Goal: Find specific page/section: Find specific page/section

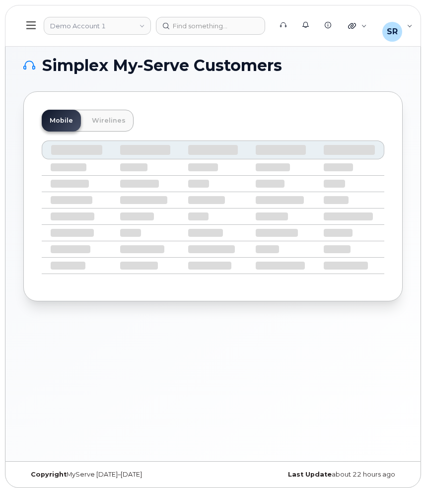
click at [239, 388] on div "Simplex My-Serve Customers Mobile Wirelines" at bounding box center [212, 251] width 415 height 422
click at [140, 31] on link "Demo Account 1" at bounding box center [97, 26] width 107 height 18
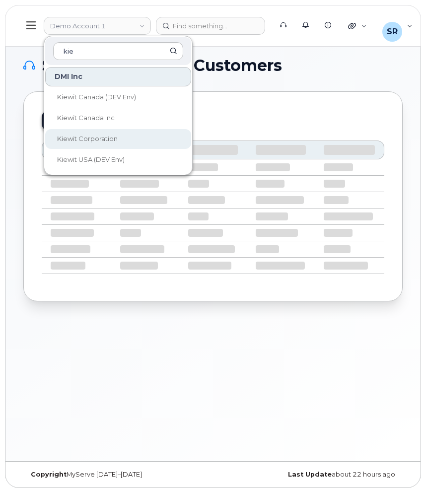
type input "kie"
click at [123, 139] on link "Kiewit Corporation" at bounding box center [118, 139] width 146 height 20
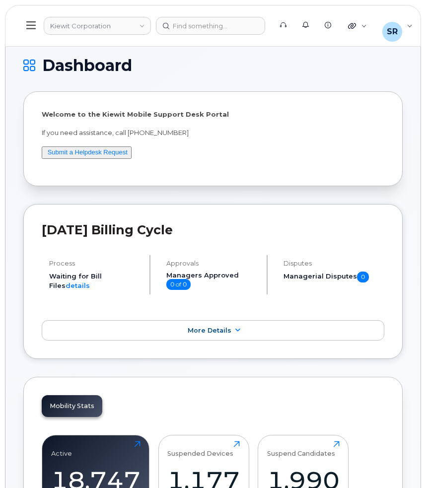
click at [16, 22] on header "Kiewit Corporation Support Alerts Knowledge Base Quicklinks Suspend / Cancel De…" at bounding box center [213, 26] width 416 height 42
click at [28, 25] on icon at bounding box center [30, 25] width 9 height 11
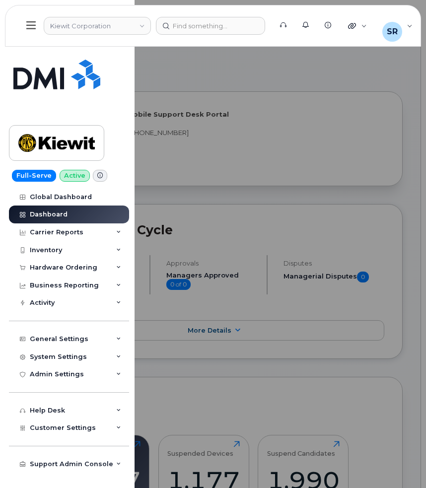
click at [287, 211] on div at bounding box center [213, 244] width 426 height 488
